Goal: Use online tool/utility: Utilize a website feature to perform a specific function

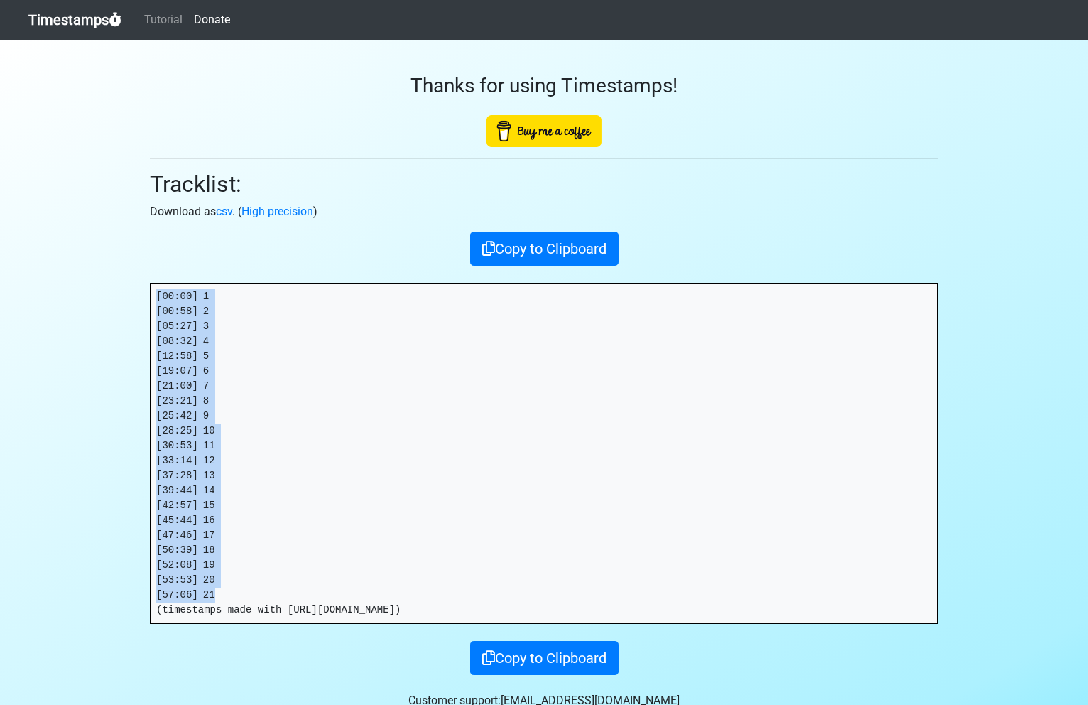
click at [87, 24] on link "Timestamps" at bounding box center [74, 20] width 93 height 28
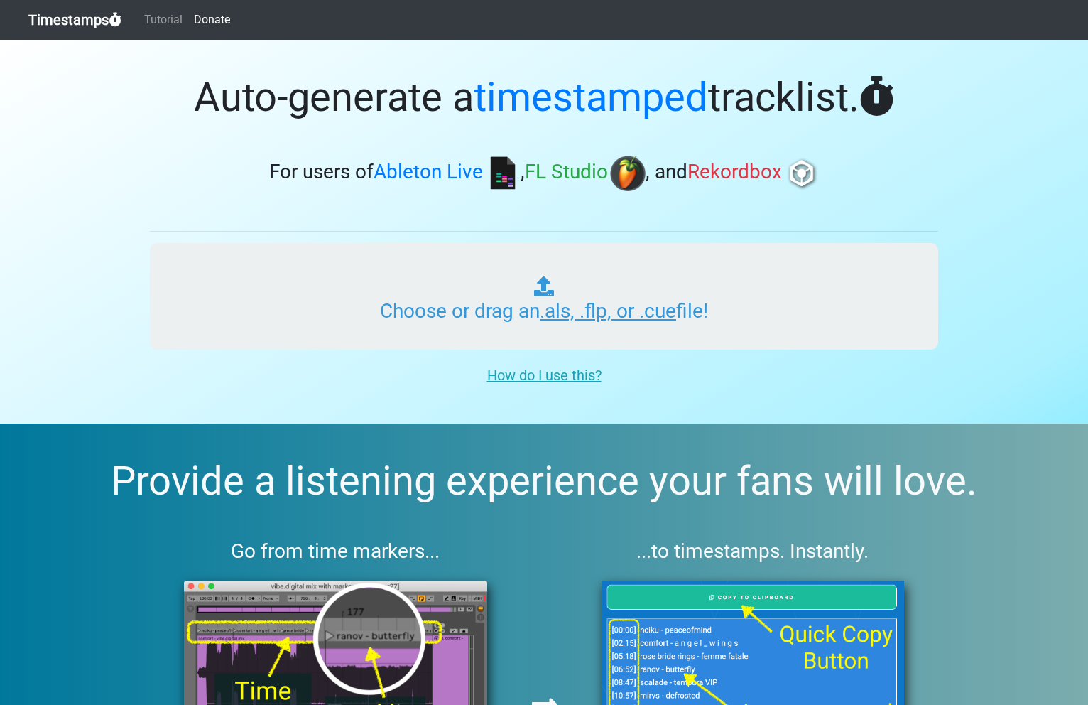
type input "C:\fakepath\HAPPY HOUR_017_20250822.als"
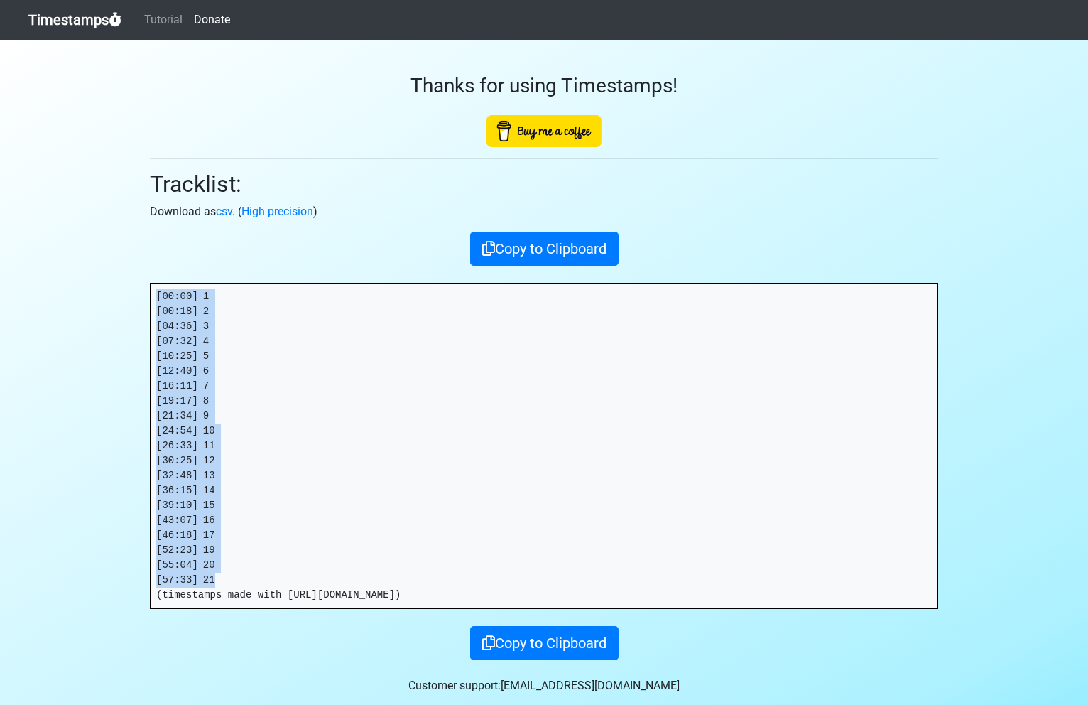
drag, startPoint x: 215, startPoint y: 576, endPoint x: 152, endPoint y: 283, distance: 299.3
click at [152, 283] on pre "[00:00] 1 [00:18] 2 [04:36] 3 [07:32] 4 [10:25] 5 [12:40] 6 [16:11] 7 [19:17] 8…" at bounding box center [544, 445] width 787 height 325
copy pre "[00:00] 1 [00:18] 2 [04:36] 3 [07:32] 4 [10:25] 5 [12:40] 6 [16:11] 7 [19:17] 8…"
click at [83, 24] on link "Timestamps" at bounding box center [74, 20] width 93 height 28
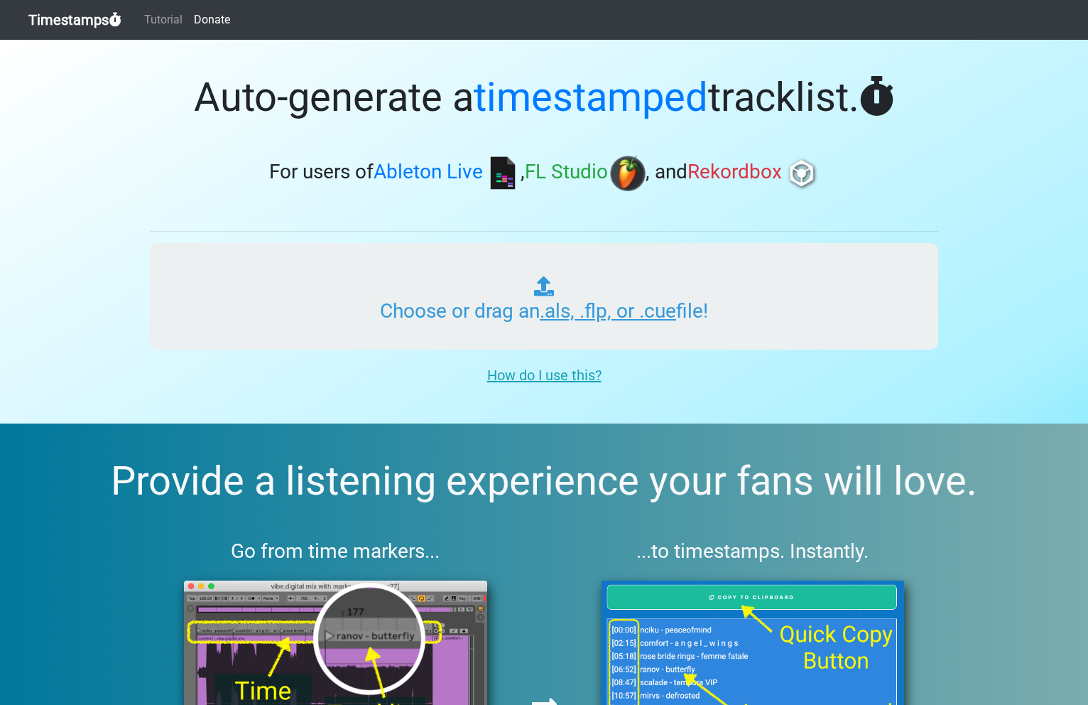
type input "C:\fakepath\HAPPY HOUR_017_20250822.als"
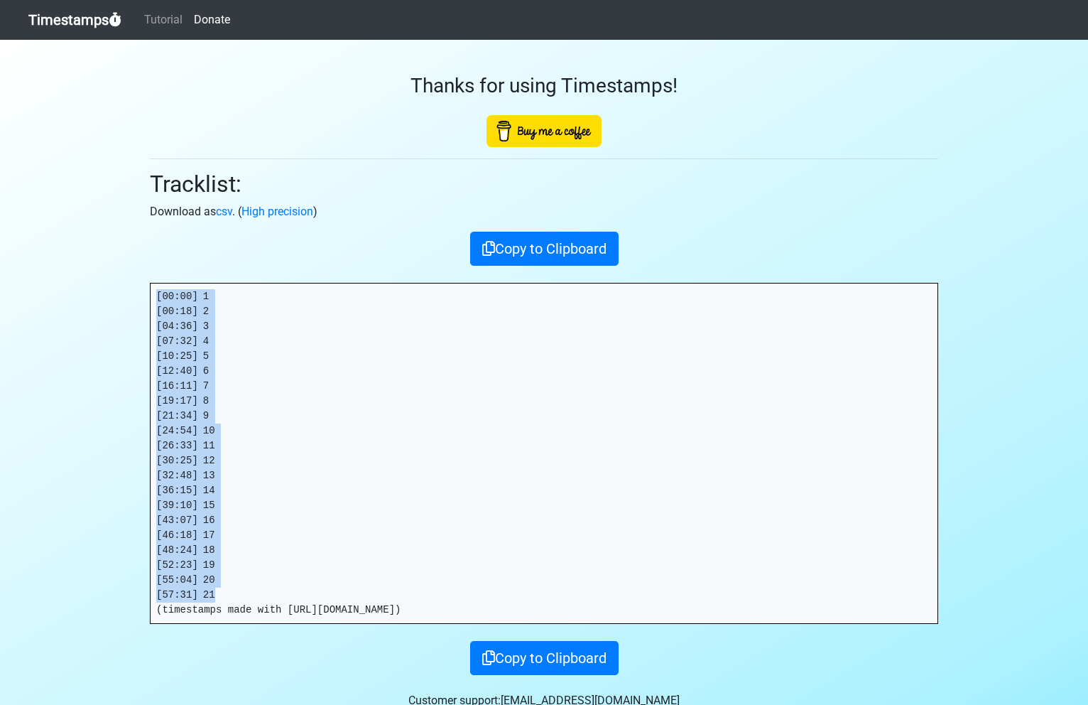
drag, startPoint x: 231, startPoint y: 594, endPoint x: 136, endPoint y: 276, distance: 331.5
click at [136, 276] on section "Thanks for using Timestamps! Tracklist: Download as csv . ( High precision ) Co…" at bounding box center [544, 389] width 1088 height 698
copy pre "[00:00] 1 [00:18] 2 [04:36] 3 [07:32] 4 [10:25] 5 [12:40] 6 [16:11] 7 [19:17] 8…"
